Goal: Information Seeking & Learning: Learn about a topic

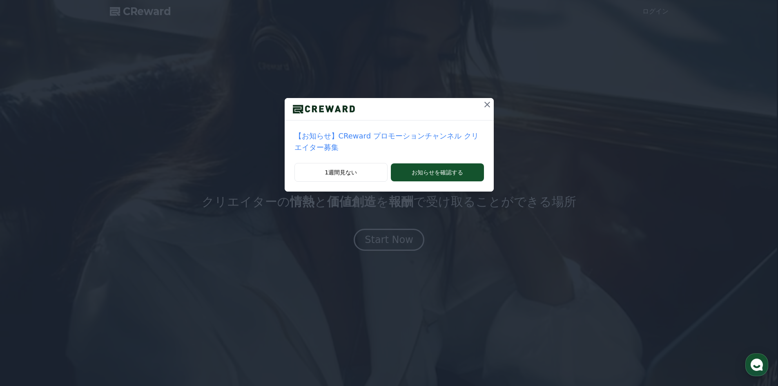
click at [429, 137] on p "【お知らせ】CReward プロモーションチャンネル クリエイター募集" at bounding box center [388, 141] width 189 height 23
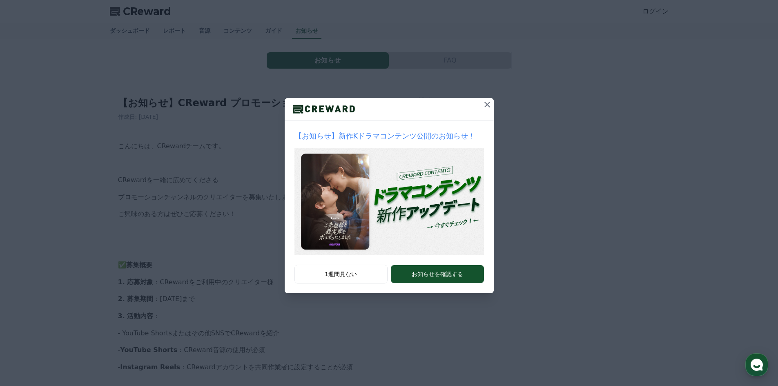
click at [411, 266] on button "お知らせを確認する" at bounding box center [437, 274] width 93 height 18
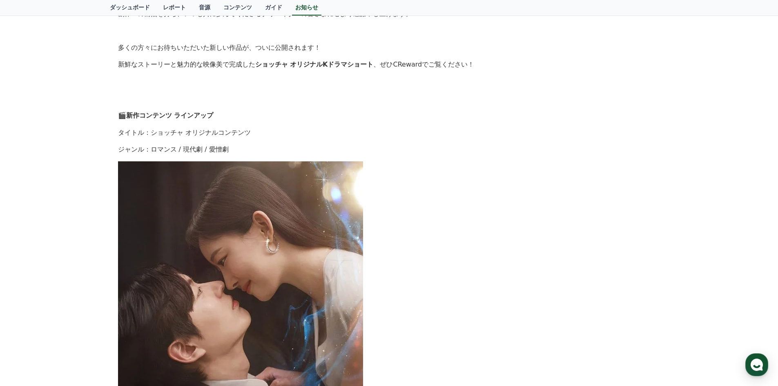
scroll to position [157, 0]
